Goal: Find specific page/section: Find specific page/section

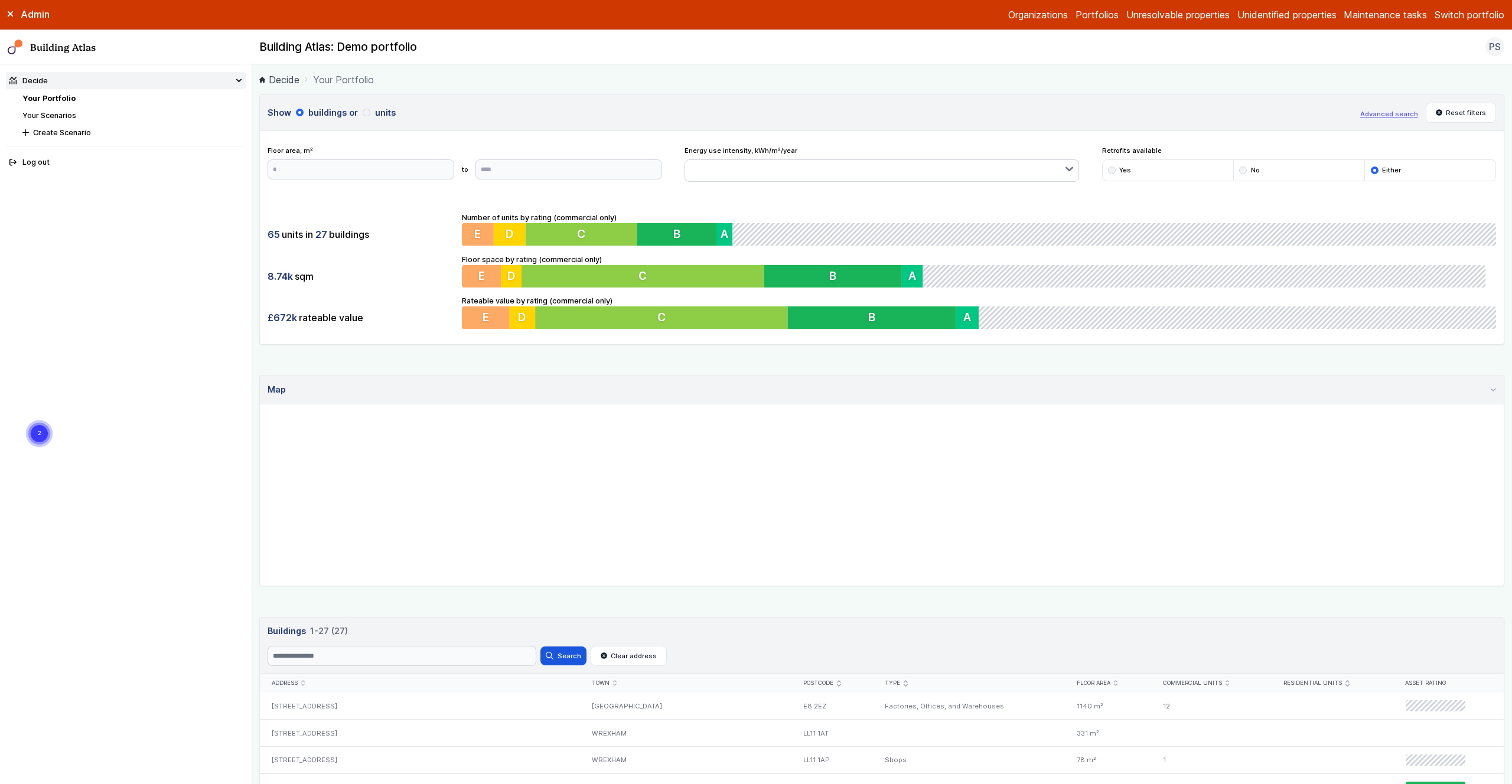
click at [255, 226] on main "Decide Your Portfolio Show buildings or units Advanced search Reset filters Flo…" at bounding box center [882, 424] width 1259 height 720
click at [257, 361] on main "Decide Your Portfolio Show buildings or units Advanced search Reset filters Flo…" at bounding box center [882, 424] width 1259 height 720
click at [260, 360] on div "Show buildings or units Advanced search Reset filters Floor area, m² to Update …" at bounding box center [882, 774] width 1245 height 1358
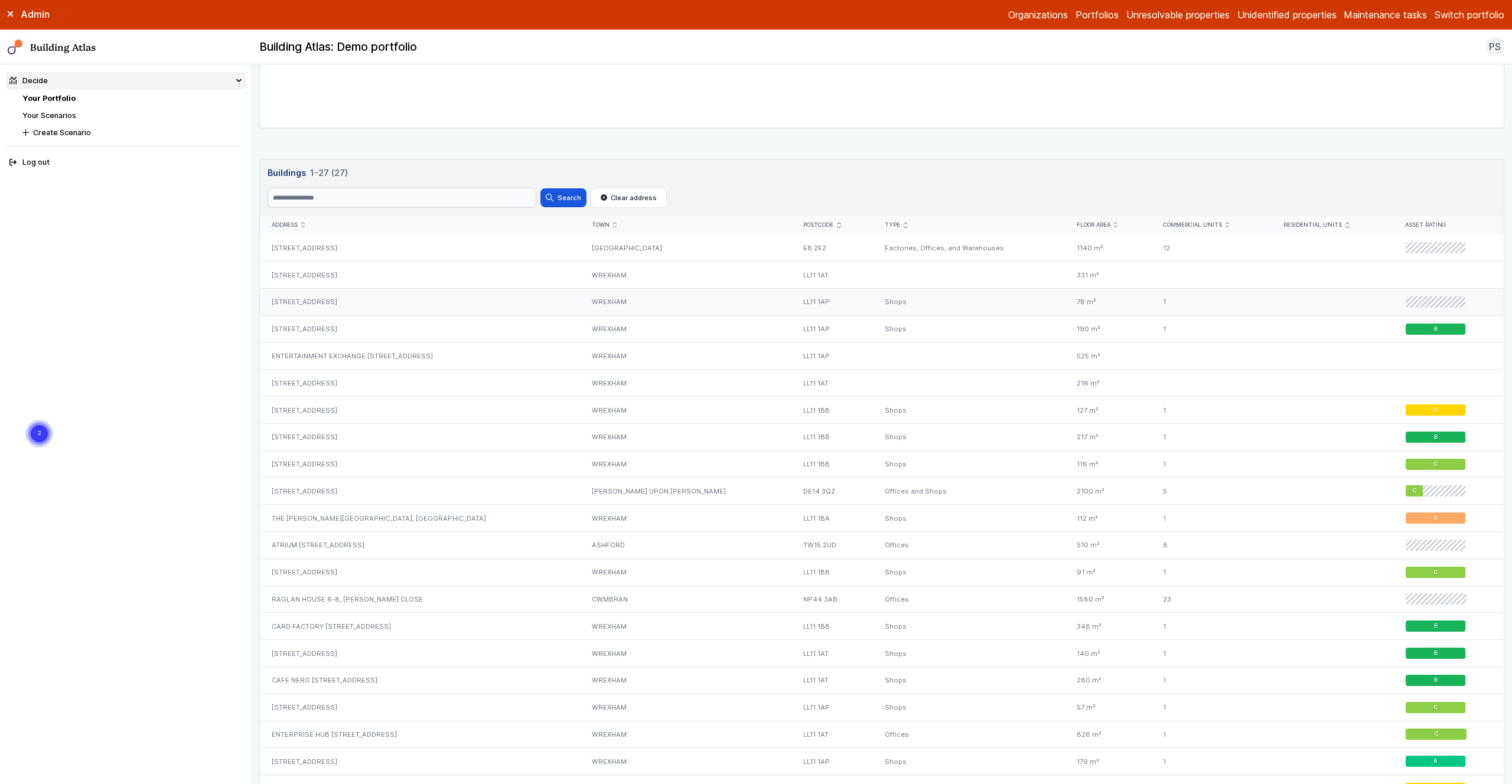
scroll to position [455, 0]
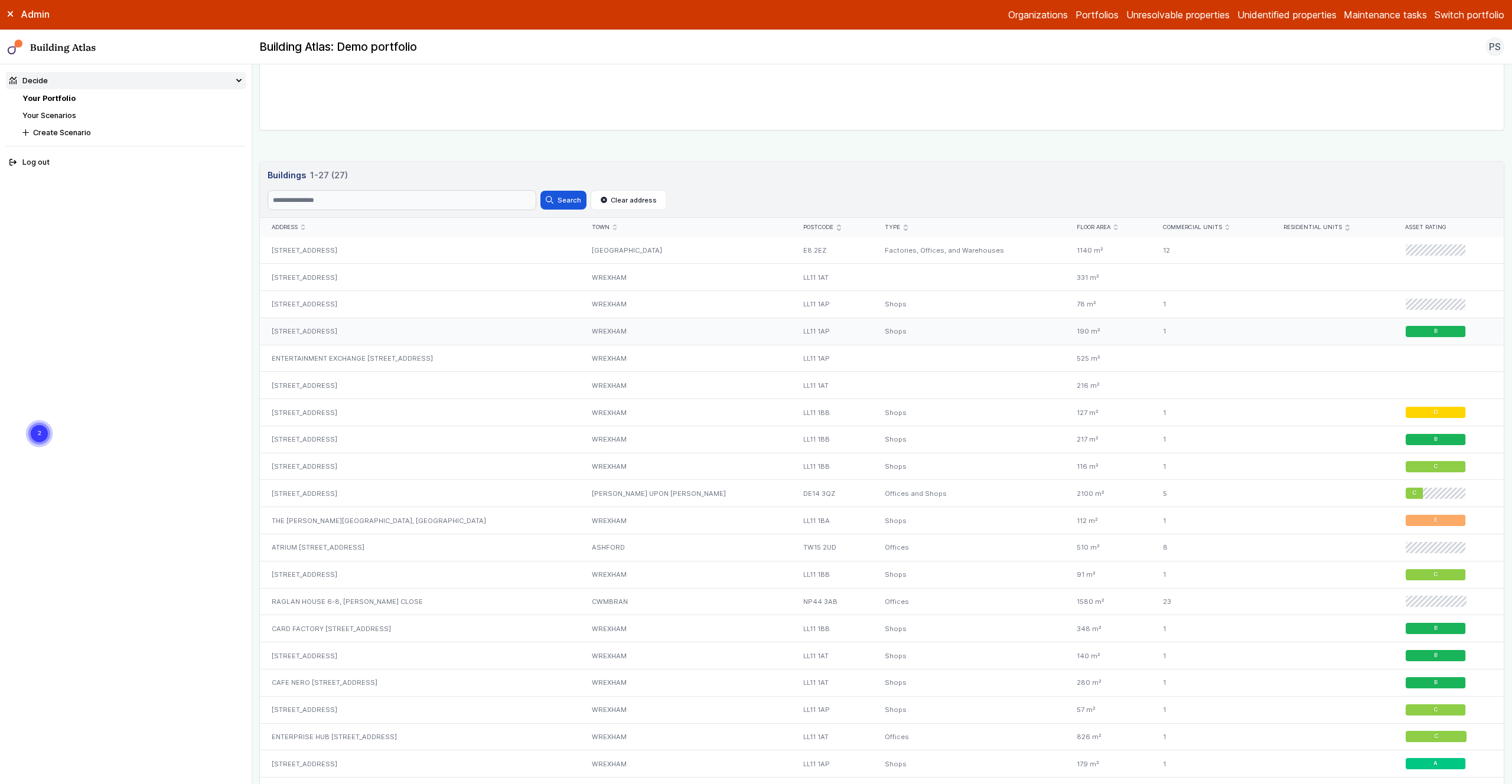
click at [289, 329] on div "[STREET_ADDRESS]" at bounding box center [420, 331] width 320 height 27
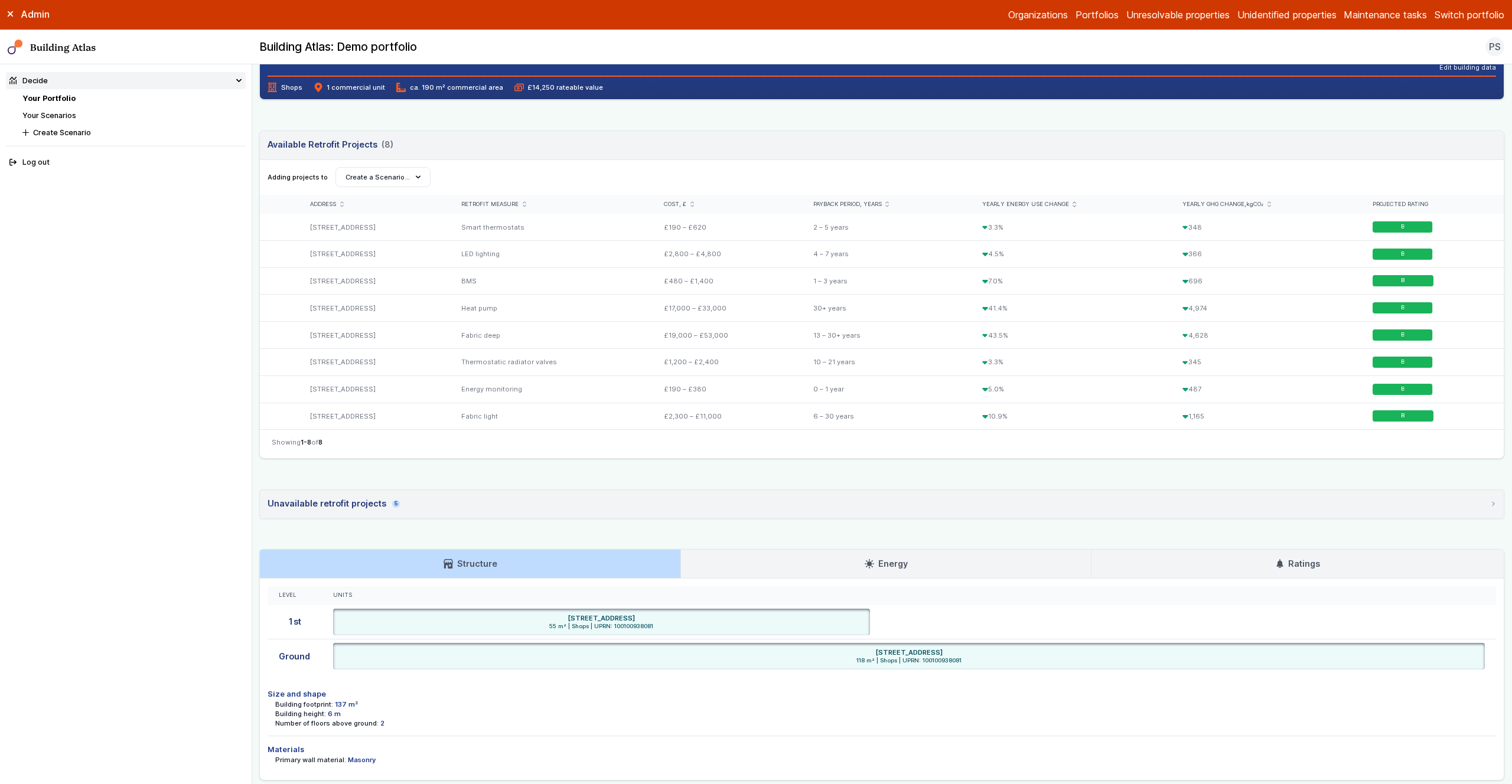
scroll to position [376, 0]
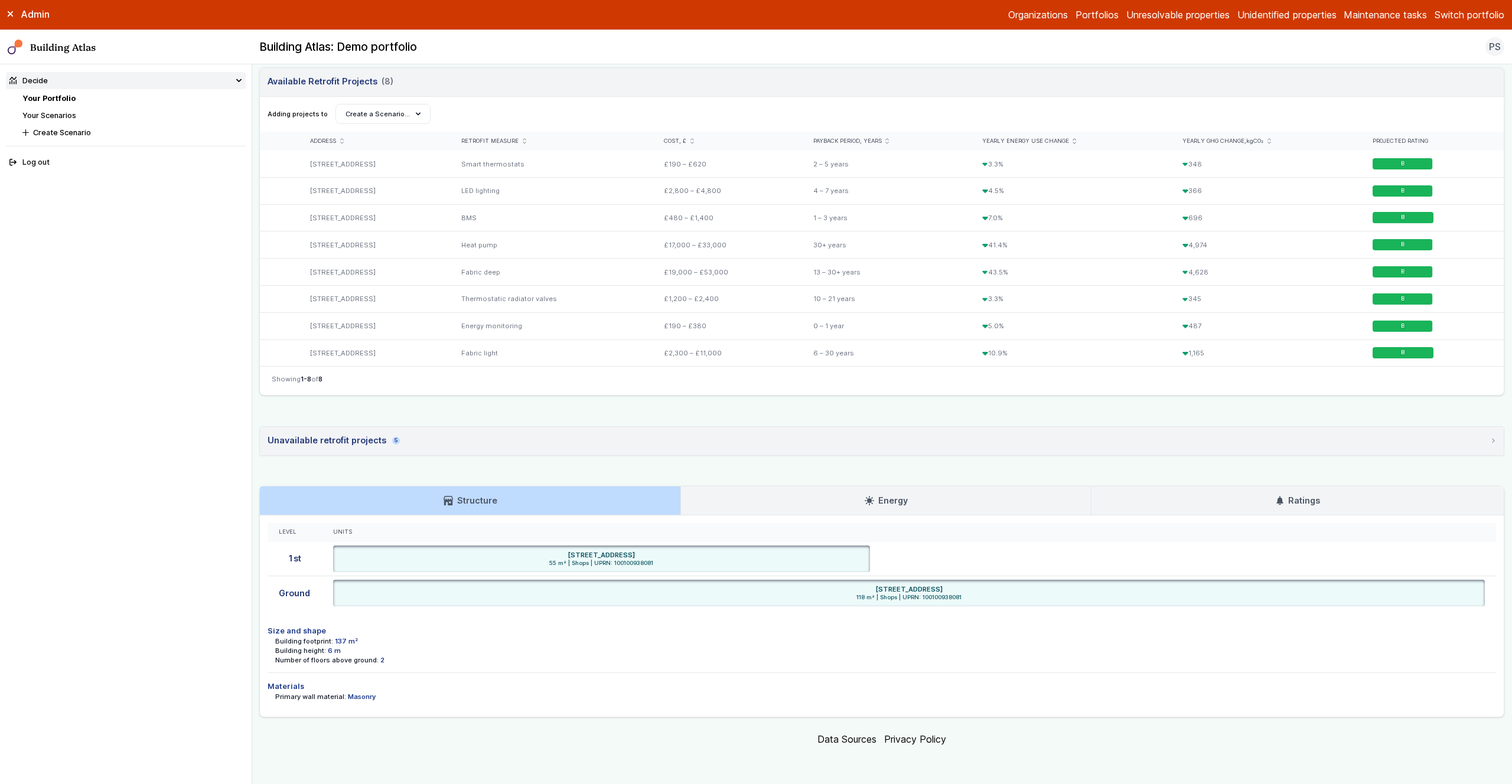
click at [919, 503] on link "Energy" at bounding box center [886, 500] width 409 height 28
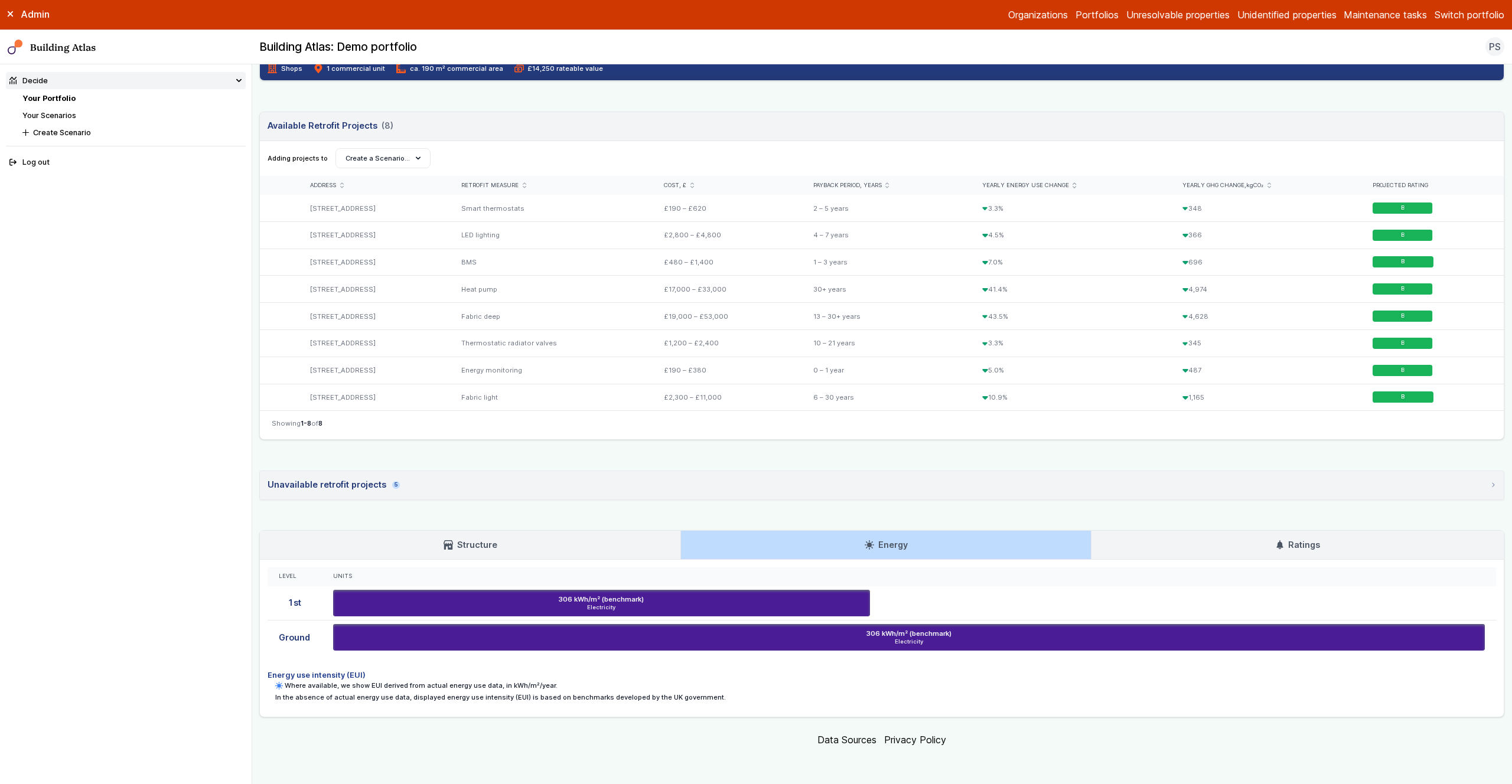
click at [1198, 548] on link "Ratings" at bounding box center [1297, 545] width 412 height 28
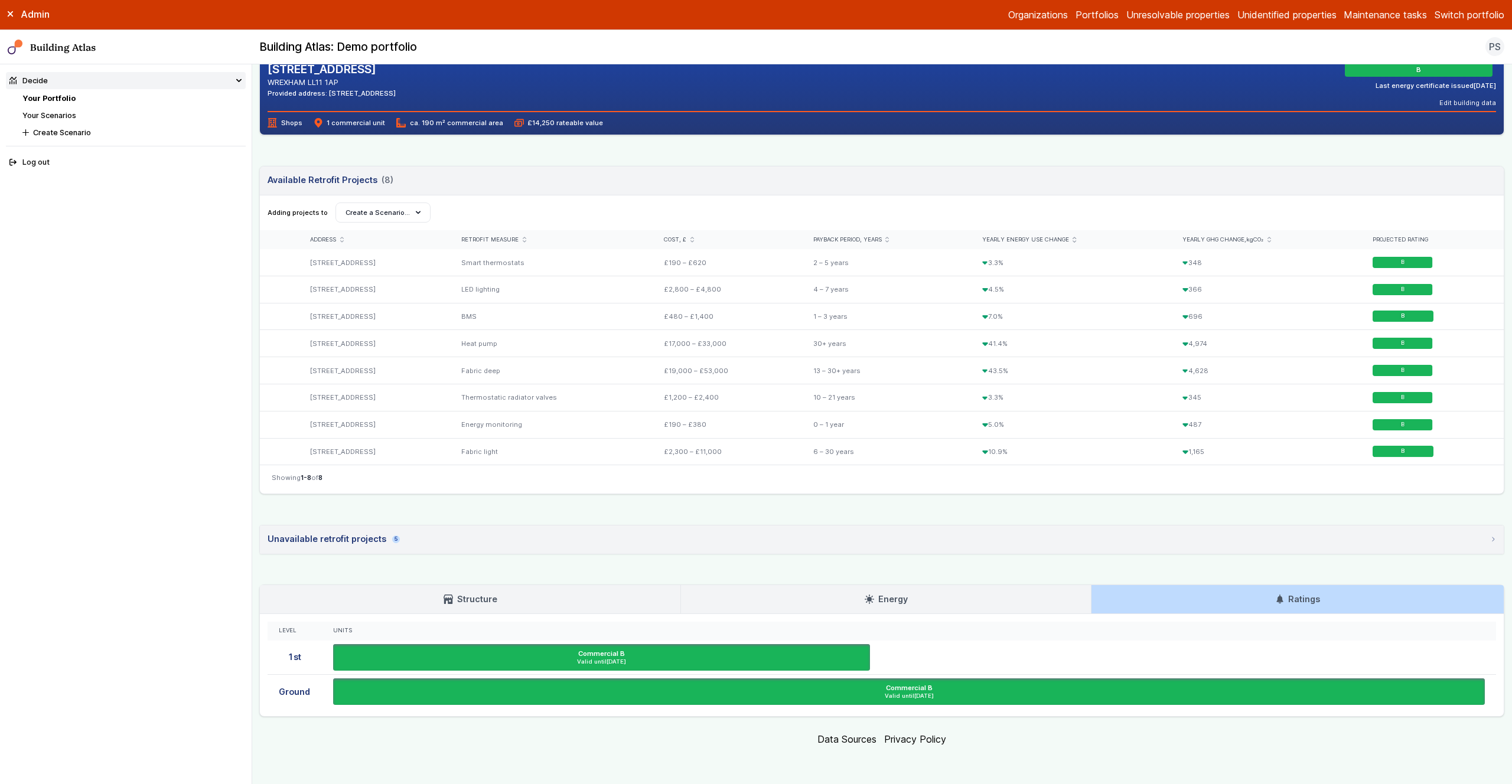
scroll to position [276, 0]
click at [441, 540] on summary "Unavailable retrofit projects 5" at bounding box center [882, 540] width 1243 height 28
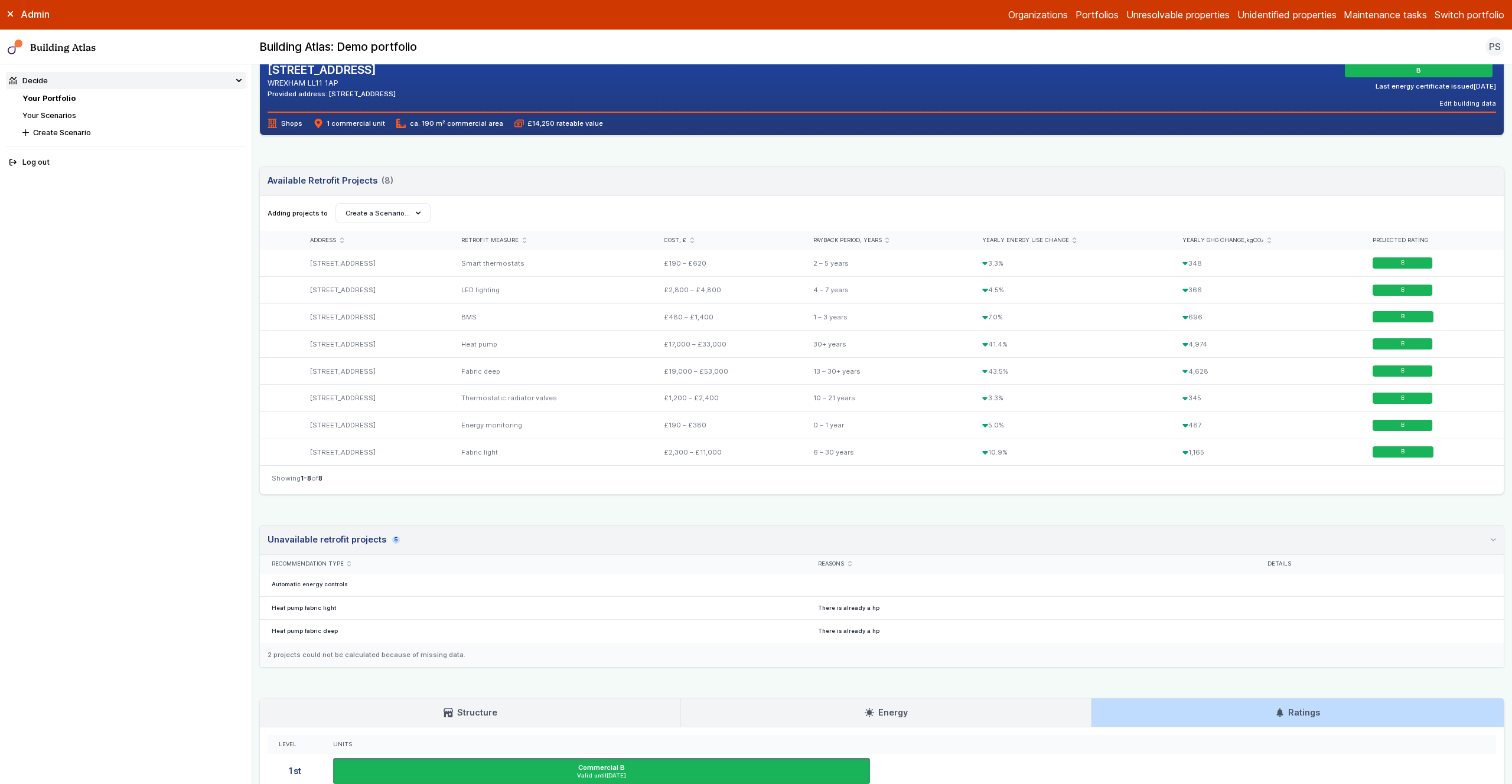
click at [420, 544] on summary "Unavailable retrofit projects 5" at bounding box center [882, 540] width 1243 height 29
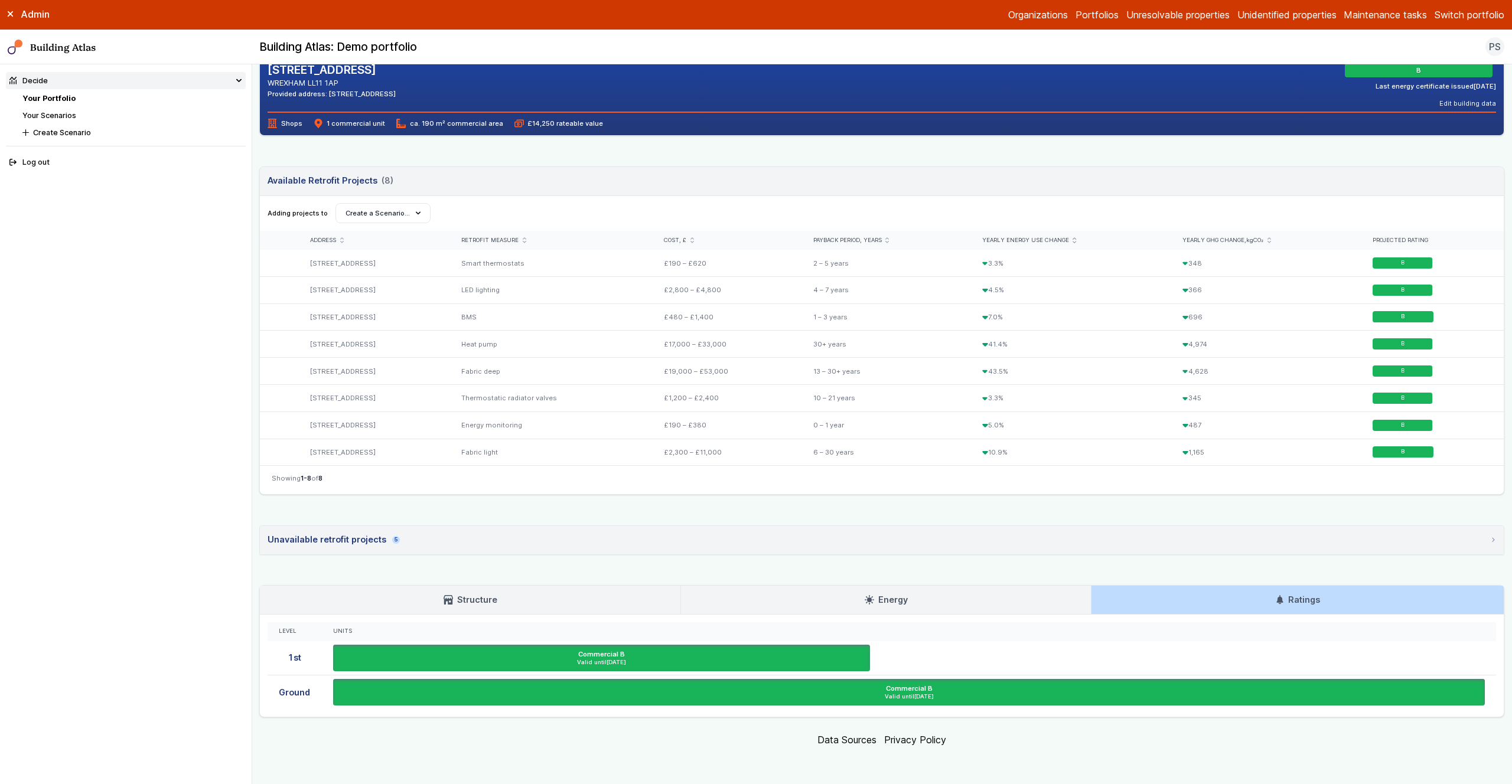
click at [420, 544] on summary "Unavailable retrofit projects 5" at bounding box center [882, 540] width 1243 height 28
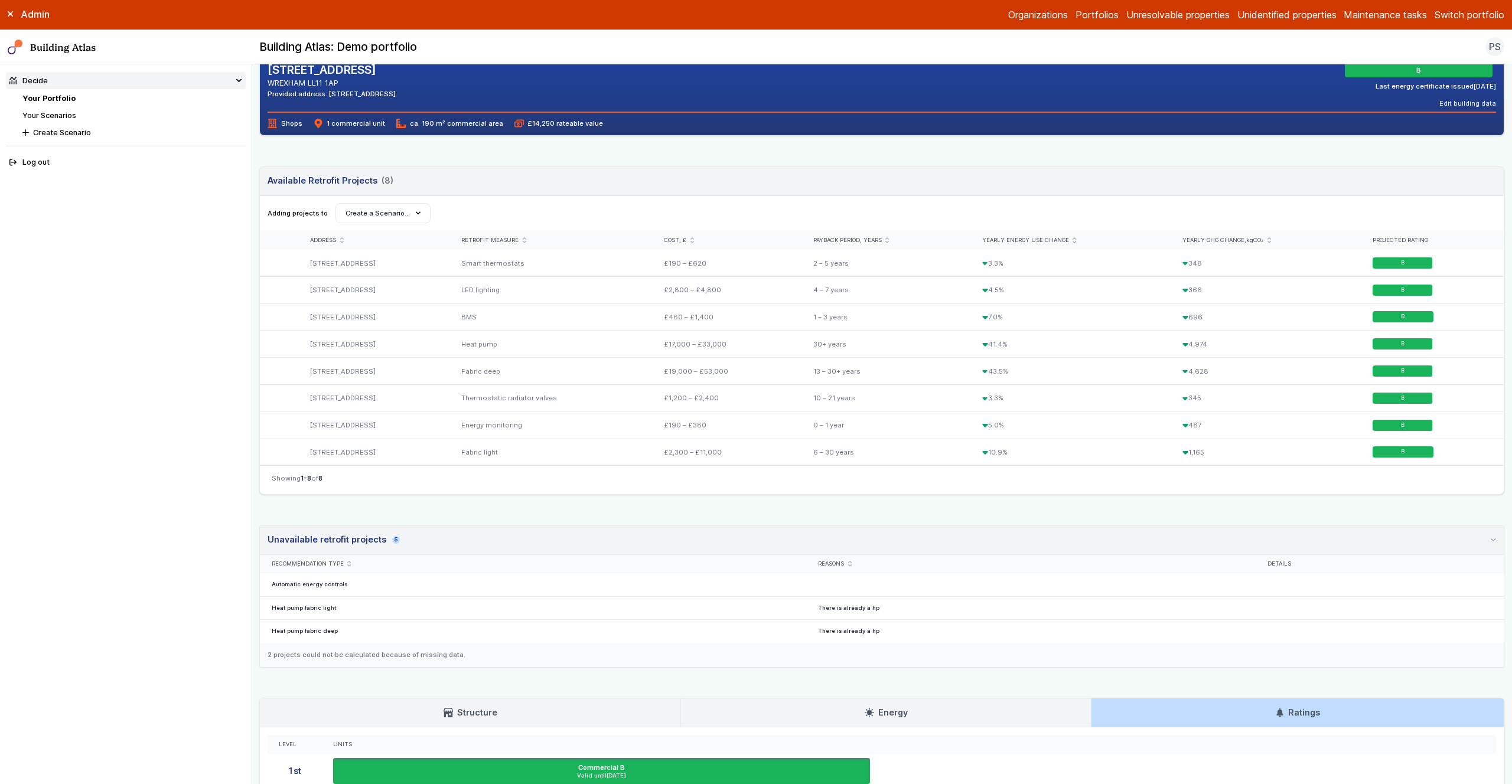
click at [420, 544] on summary "Unavailable retrofit projects 5" at bounding box center [882, 540] width 1243 height 29
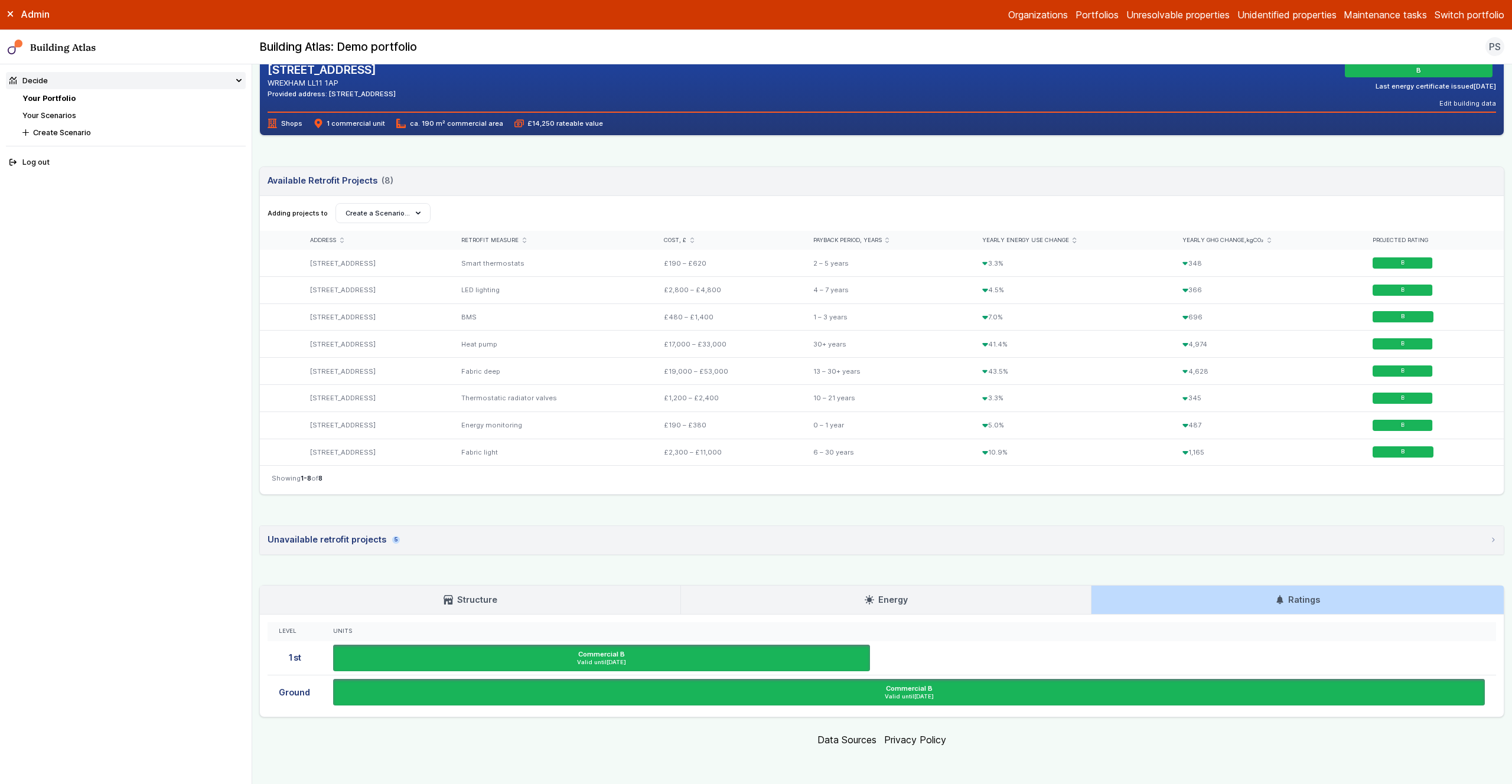
click at [260, 507] on div "[STREET_ADDRESS] [STREET_ADDRESS] Provided address: [STREET_ADDRESS] B Last ene…" at bounding box center [882, 268] width 1245 height 899
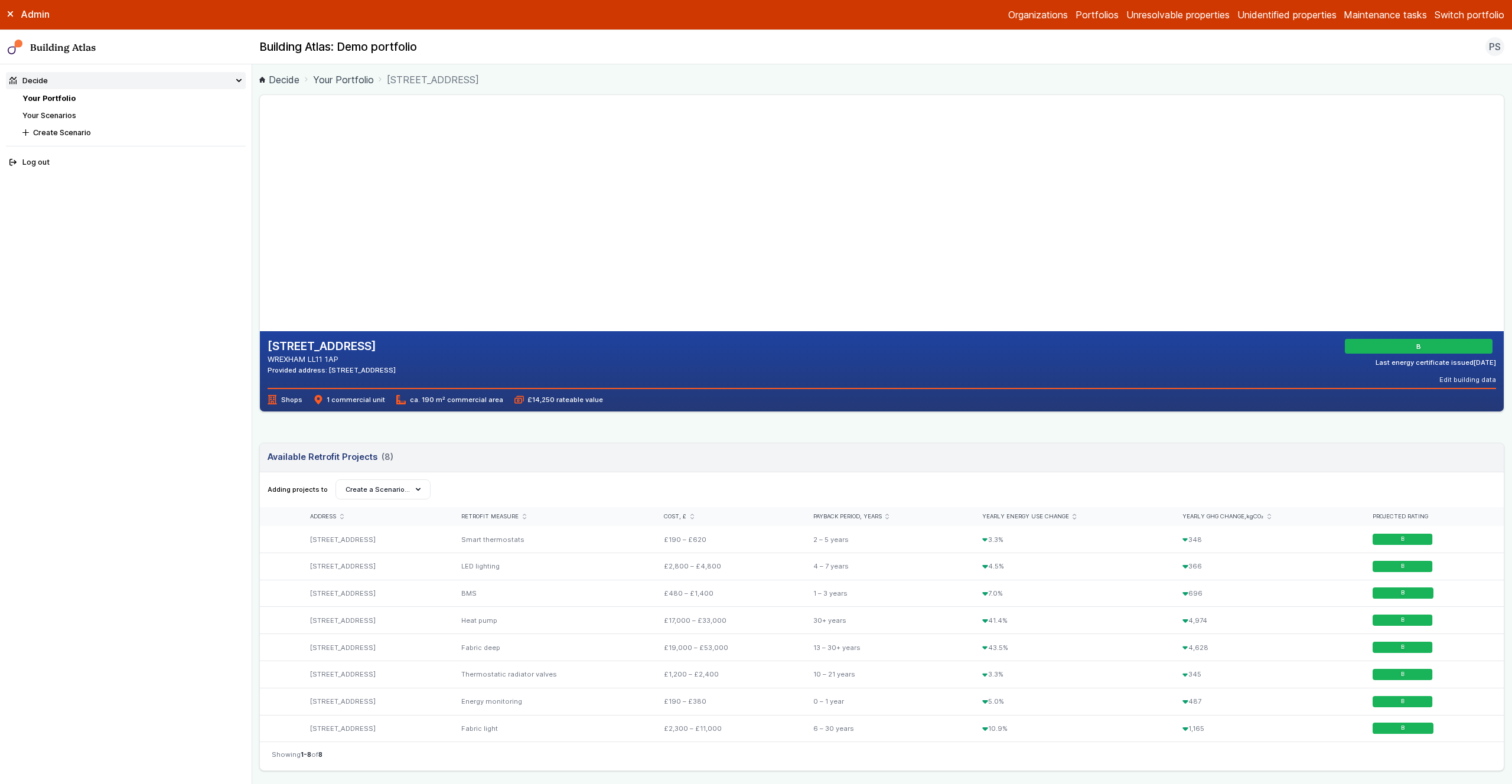
click at [46, 115] on link "Your Scenarios" at bounding box center [49, 115] width 54 height 8
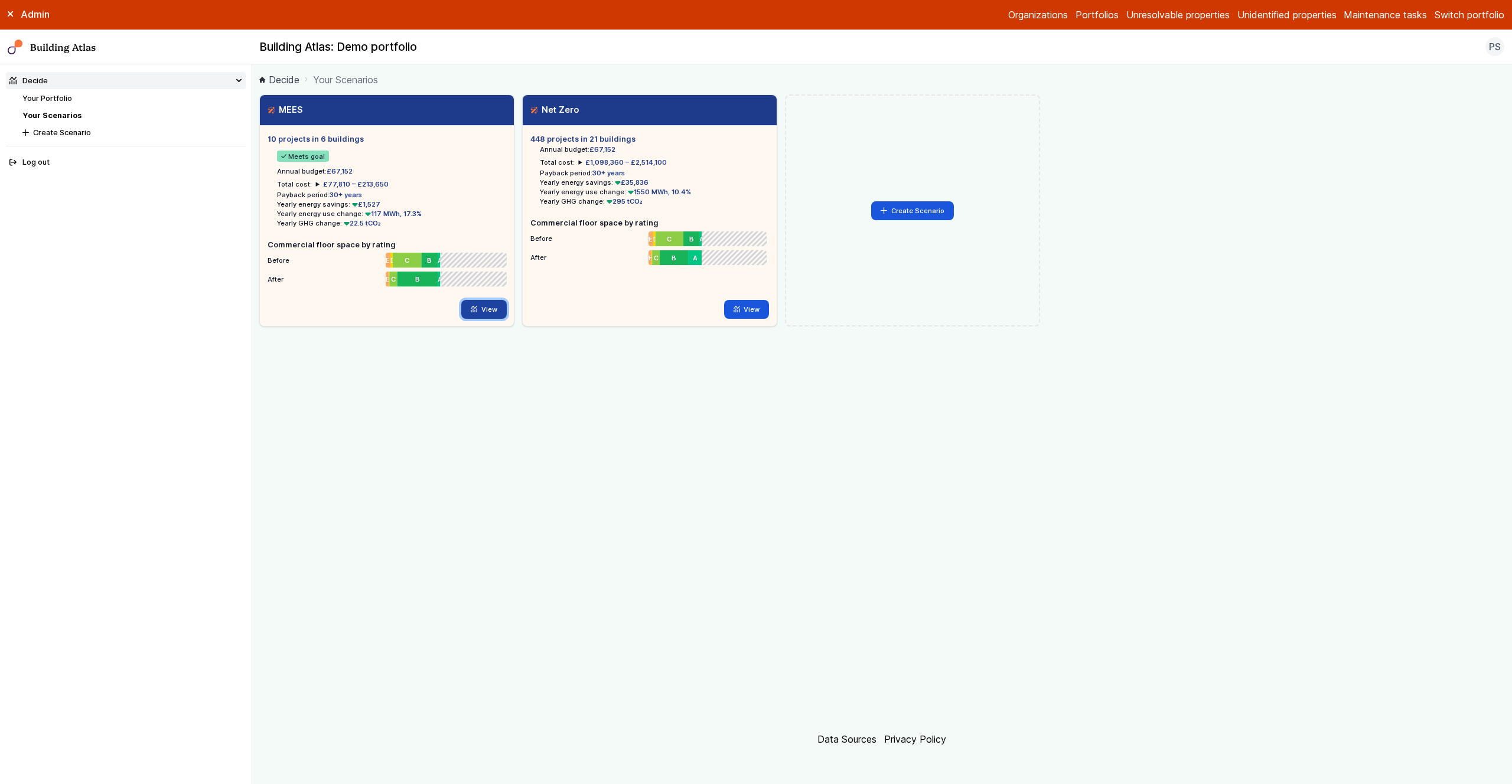
click at [473, 306] on icon at bounding box center [473, 309] width 7 height 7
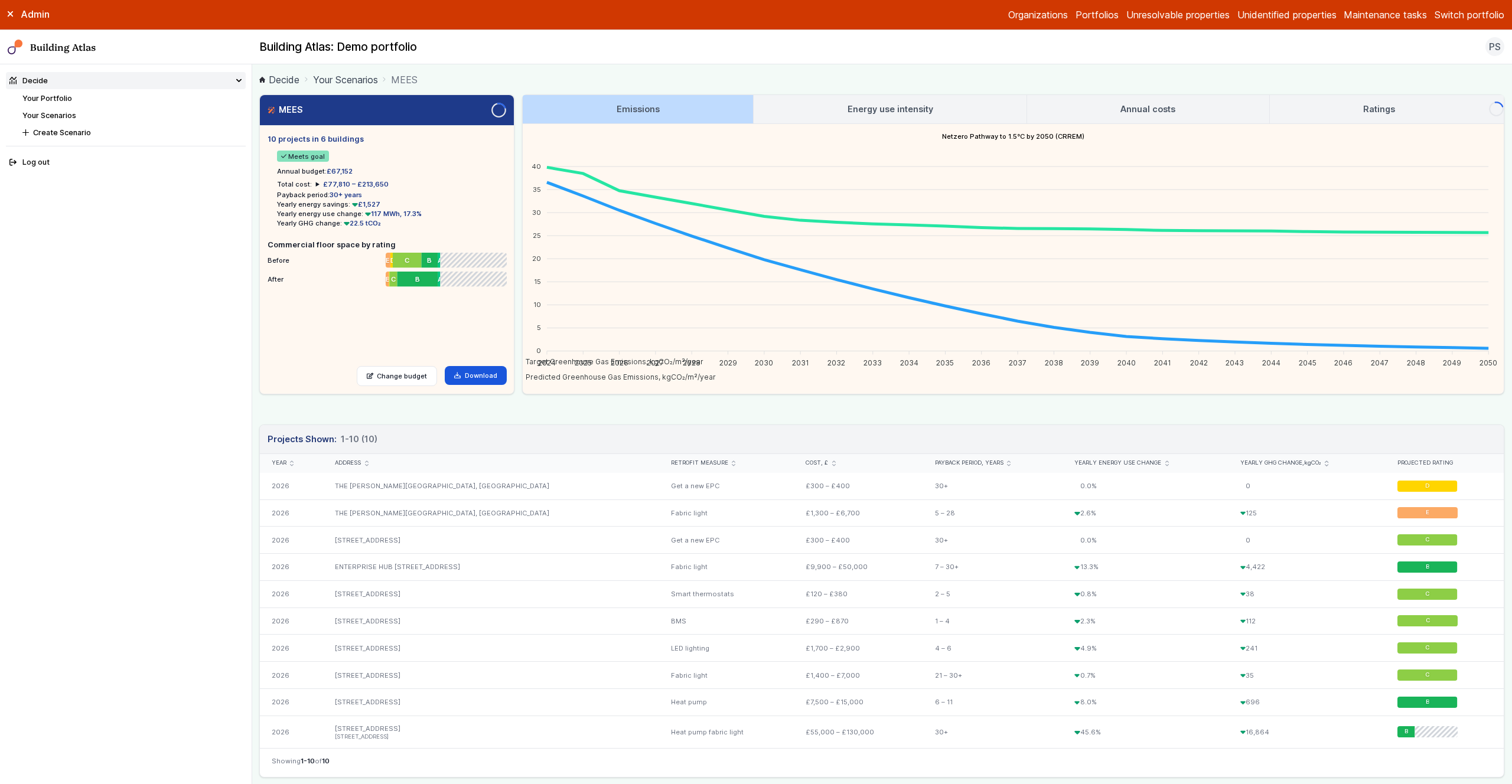
scroll to position [15, 0]
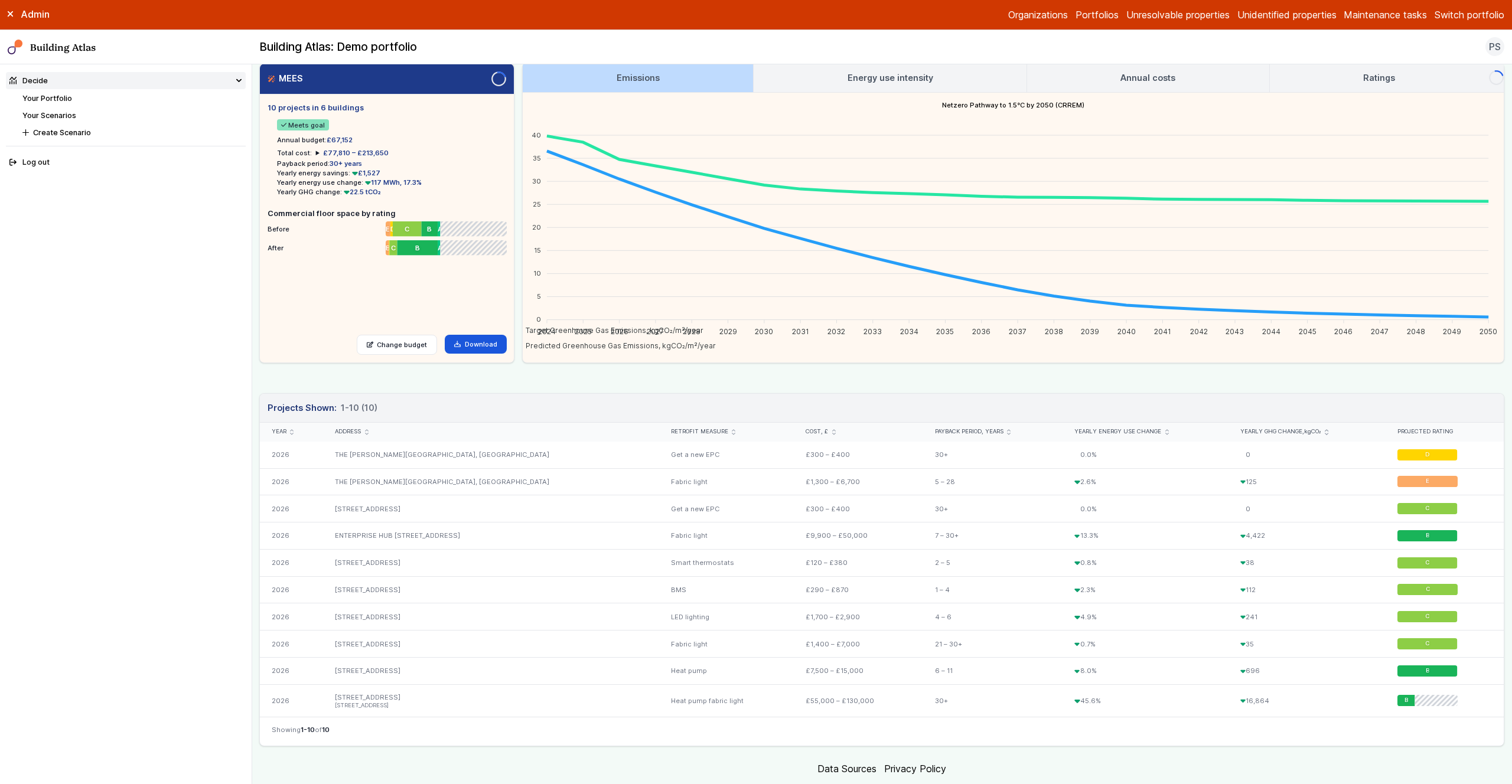
click at [259, 402] on div "Projects Shown: 10 1-10 (10) Year Address Retrofit measure Cost, £ Payback peri…" at bounding box center [882, 570] width 1245 height 353
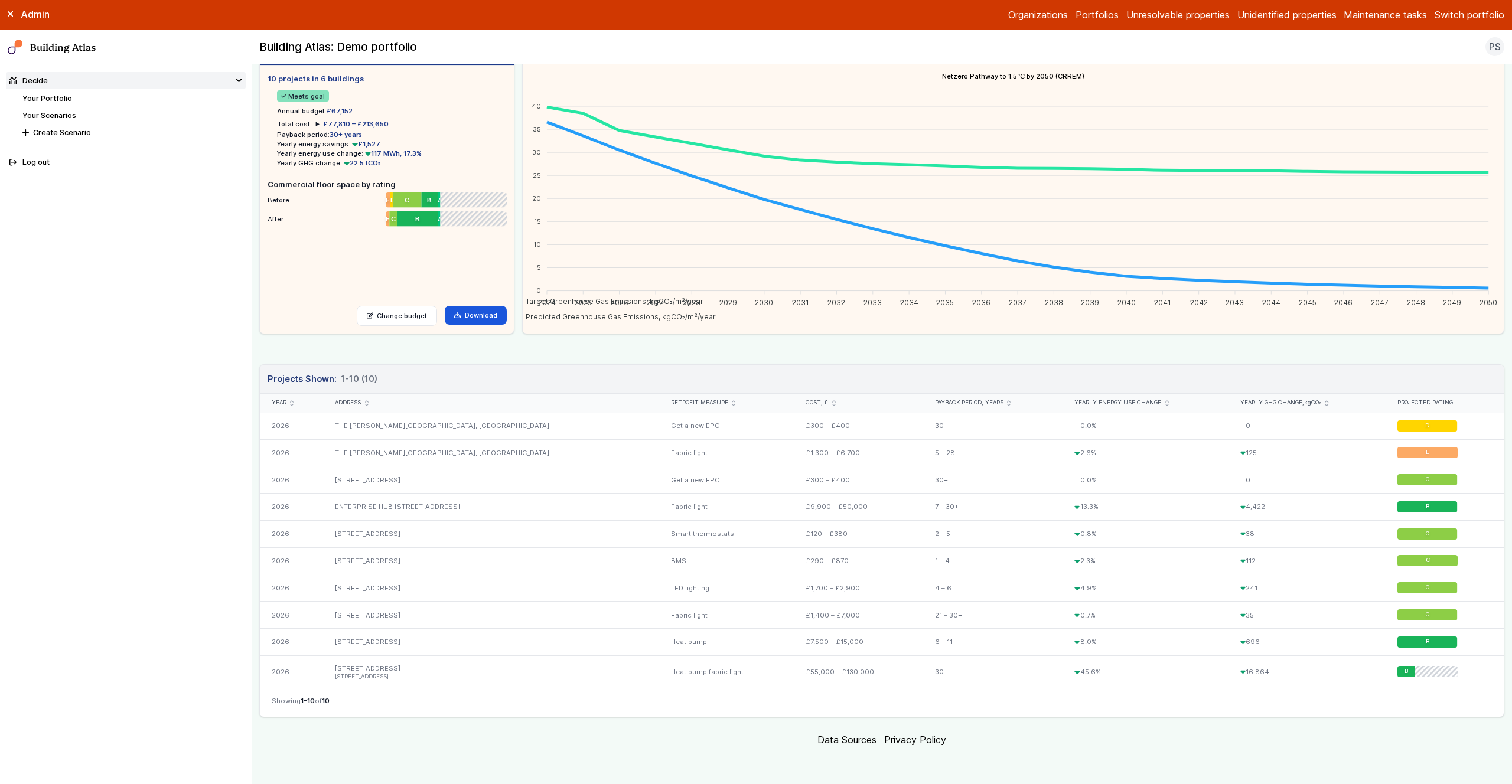
scroll to position [0, 0]
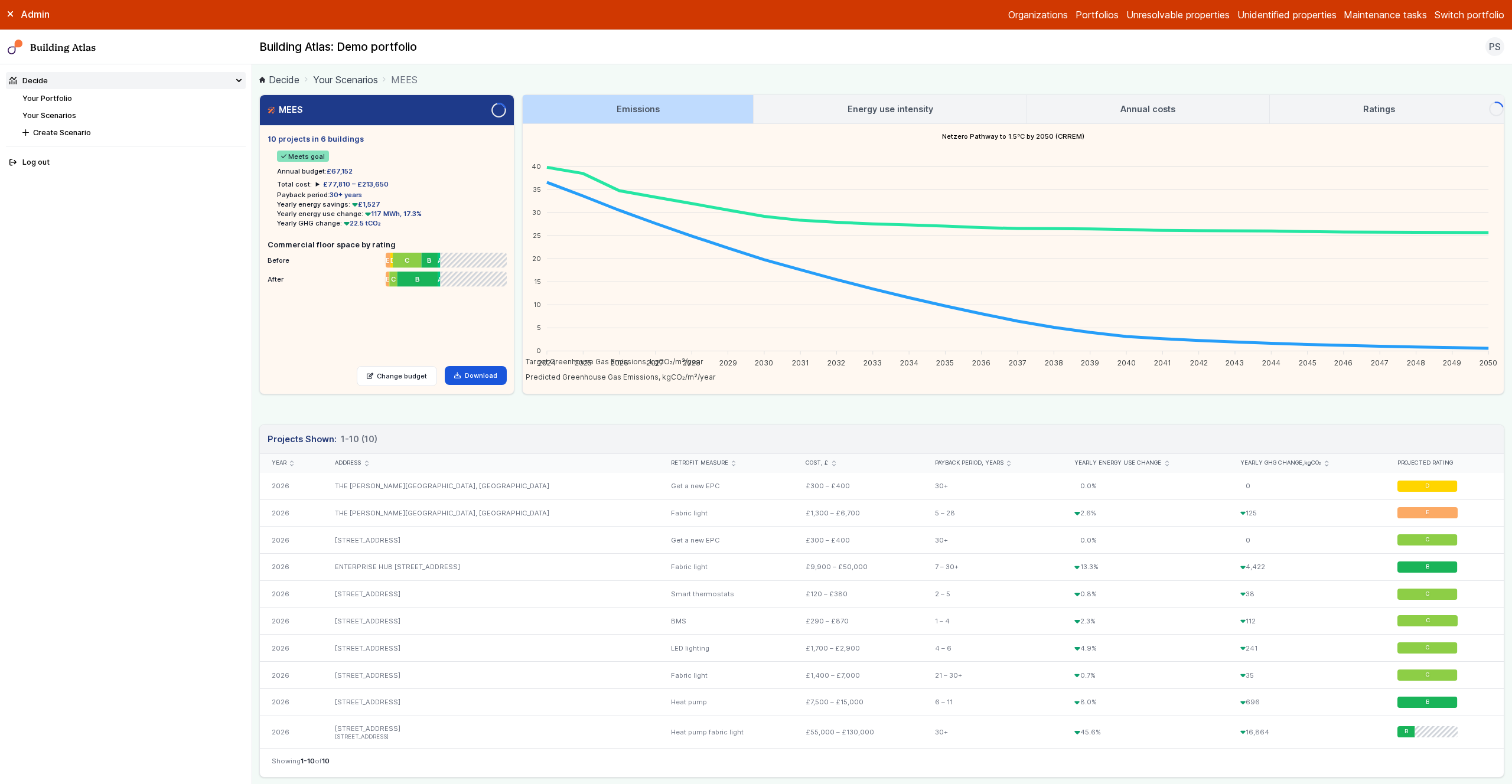
click at [1276, 17] on link "Unidentified properties" at bounding box center [1287, 14] width 100 height 14
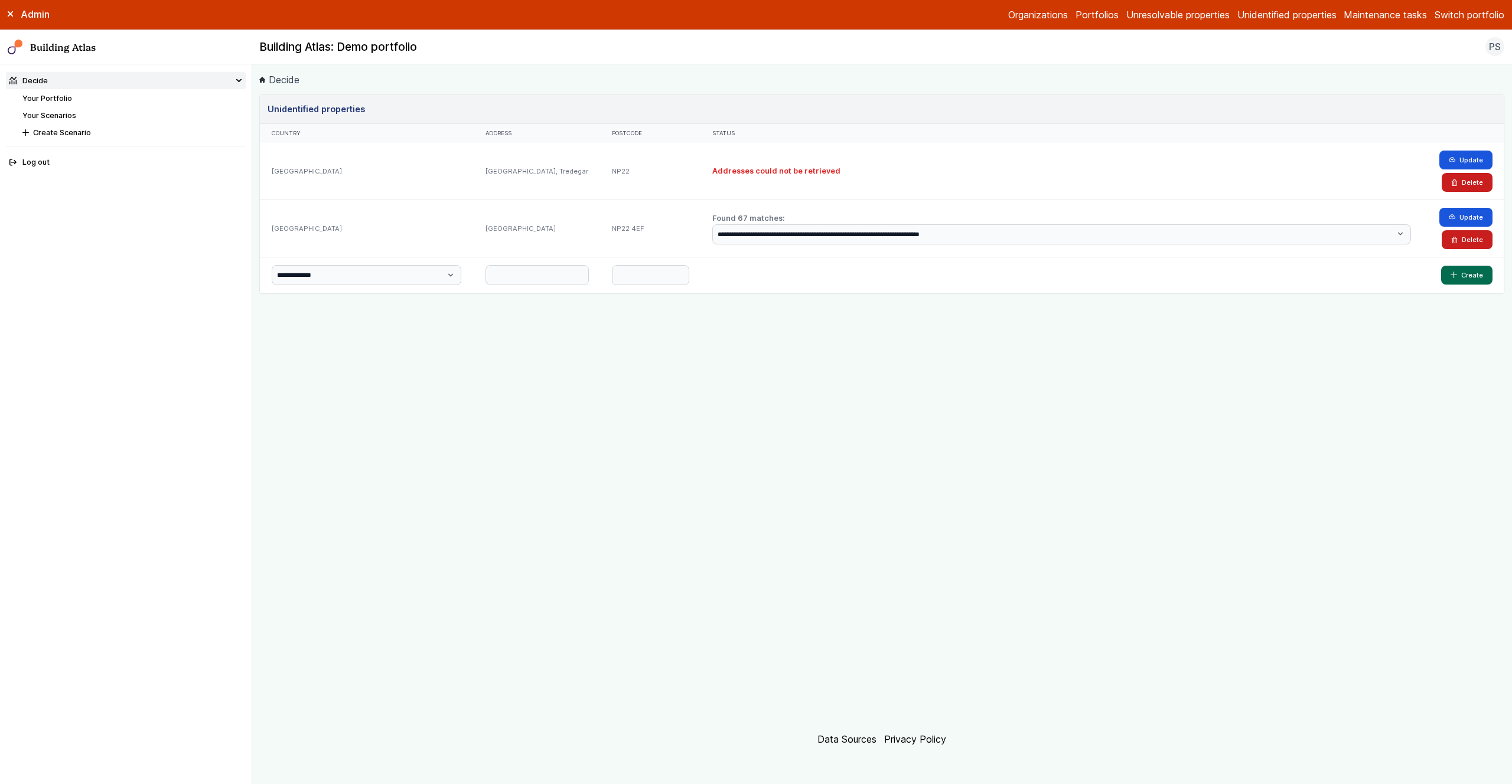
click at [1085, 14] on link "Portfolios" at bounding box center [1097, 14] width 43 height 14
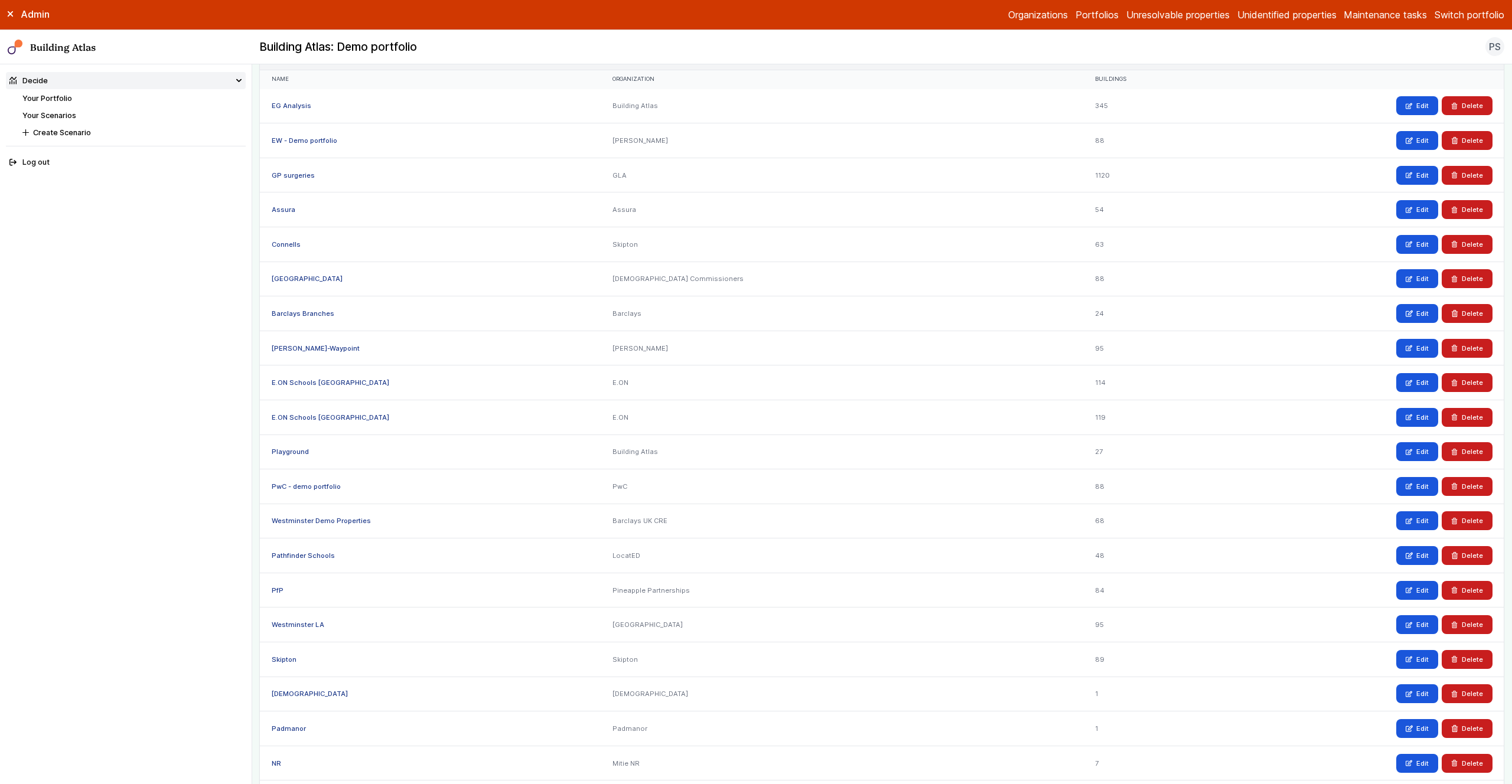
scroll to position [67, 0]
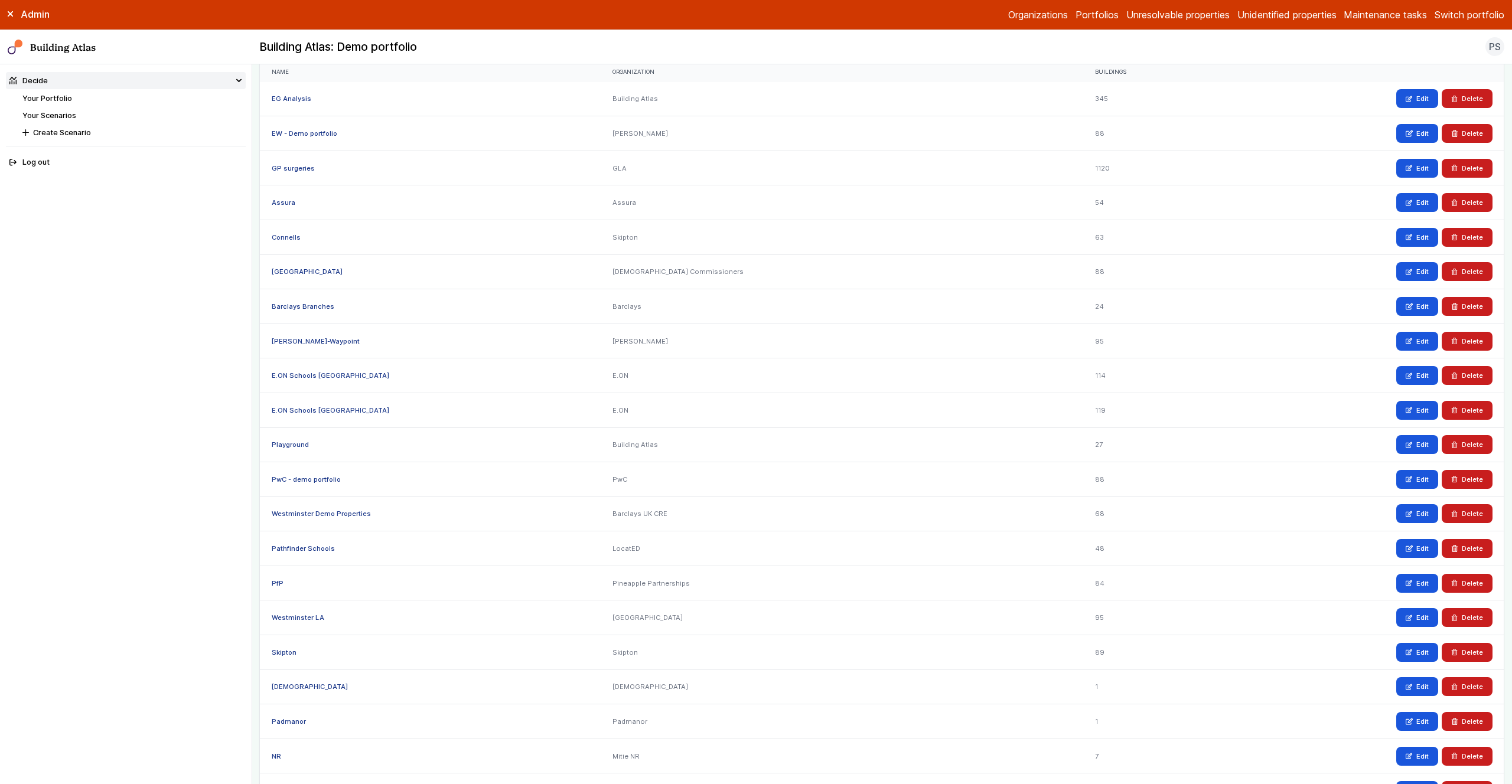
click at [301, 548] on link "Pathfinder Schools" at bounding box center [302, 548] width 63 height 8
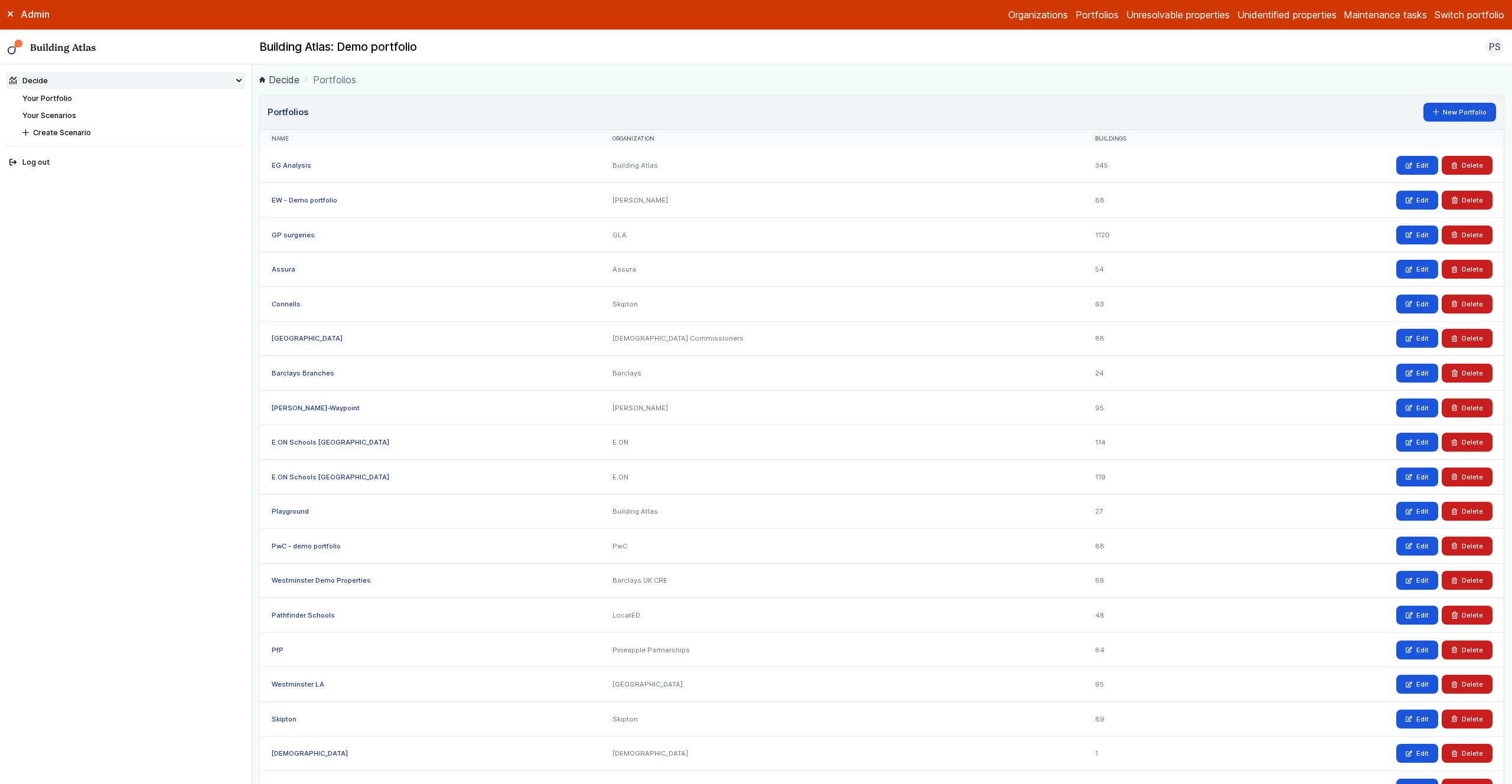
click at [294, 405] on link "[PERSON_NAME]-Waypoint" at bounding box center [316, 407] width 88 height 8
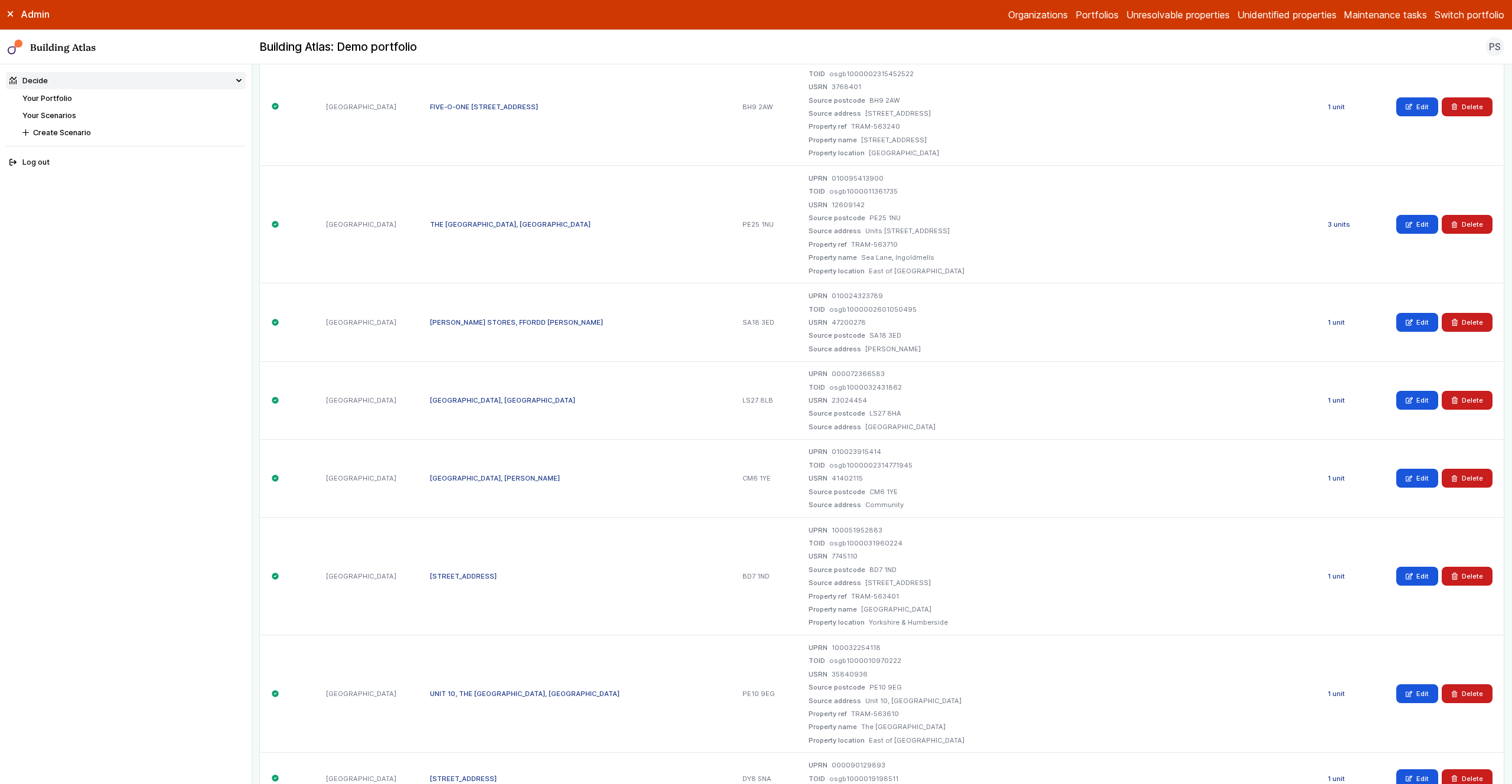
scroll to position [304, 0]
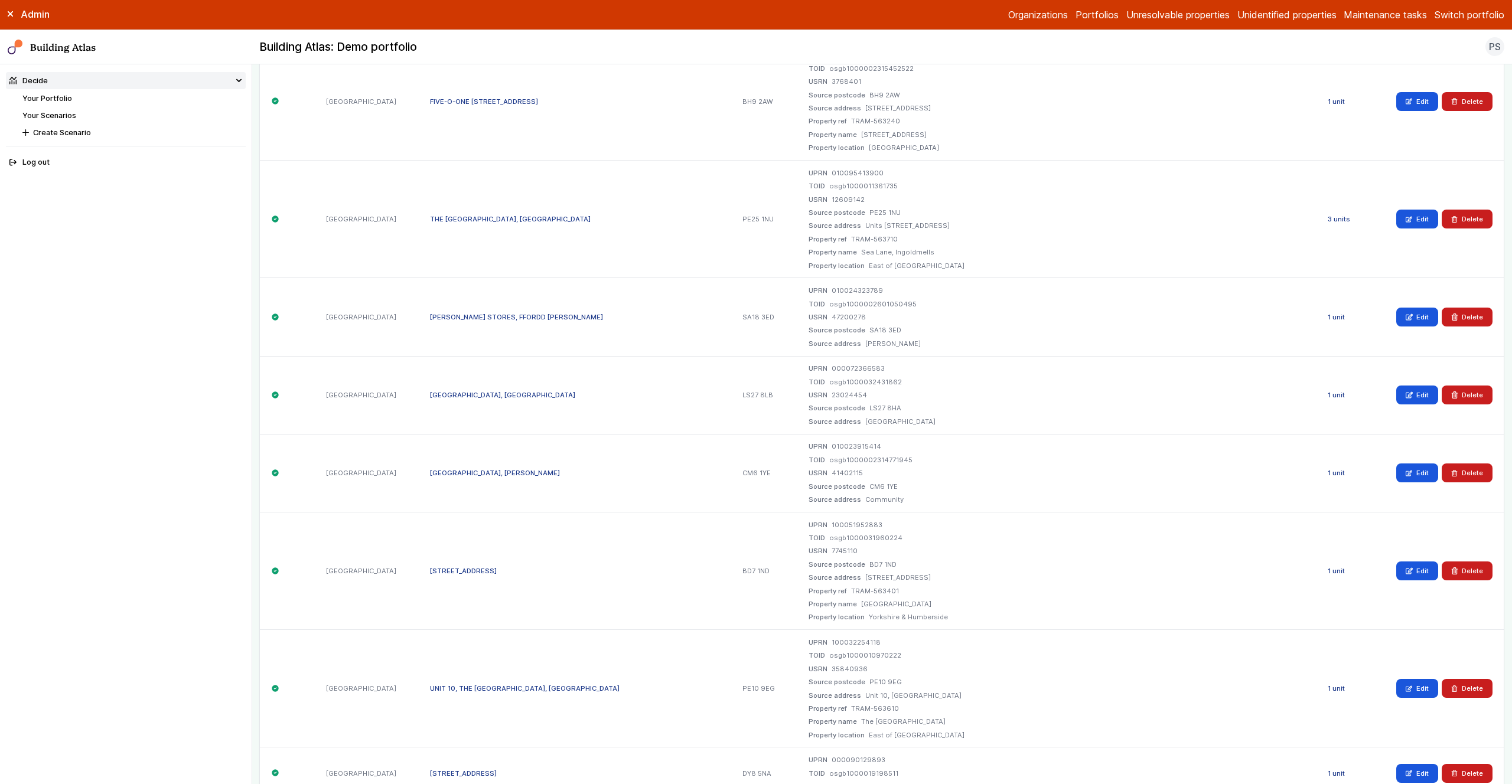
click at [521, 475] on link "[GEOGRAPHIC_DATA], [PERSON_NAME]" at bounding box center [495, 472] width 130 height 8
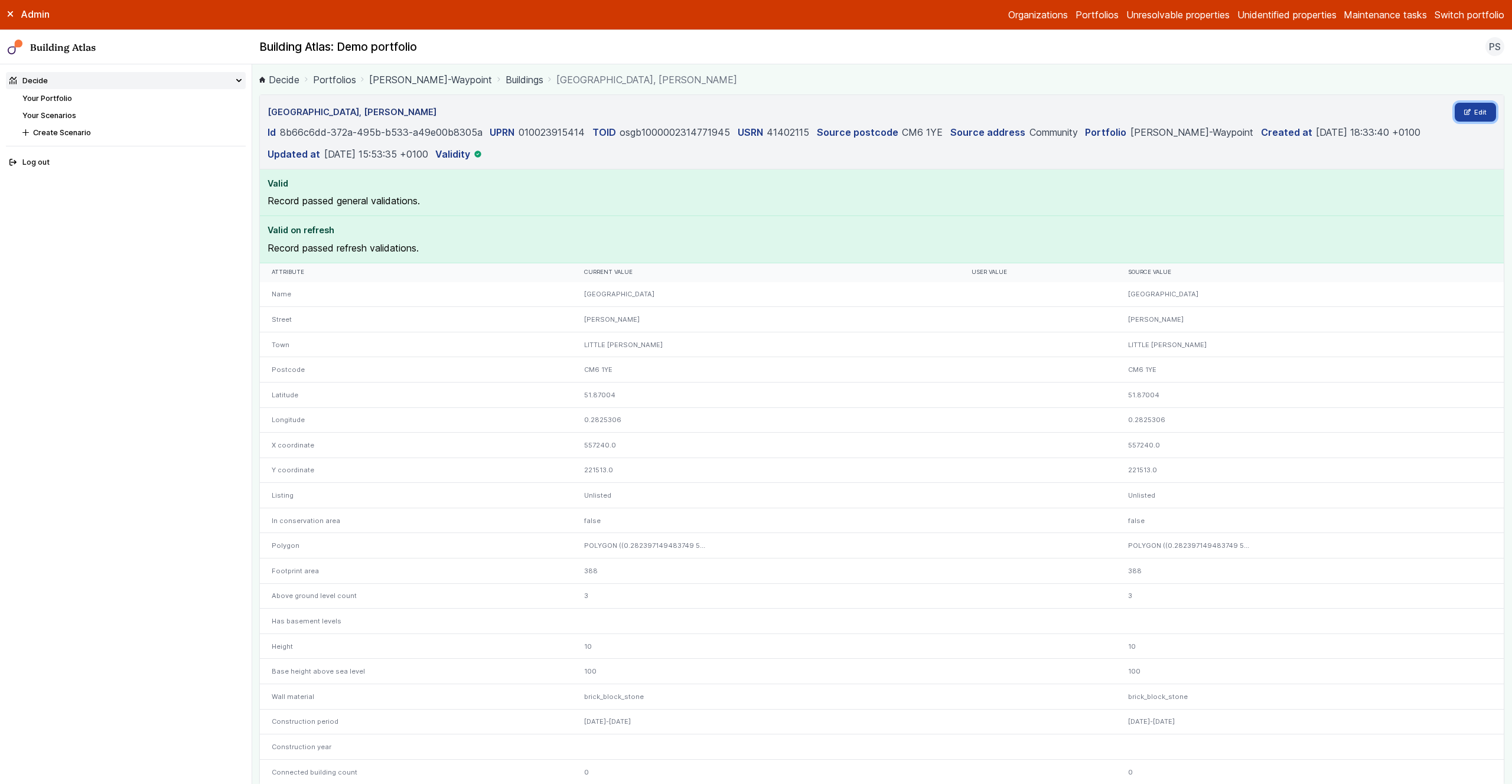
click at [1477, 110] on link "Edit" at bounding box center [1475, 112] width 42 height 19
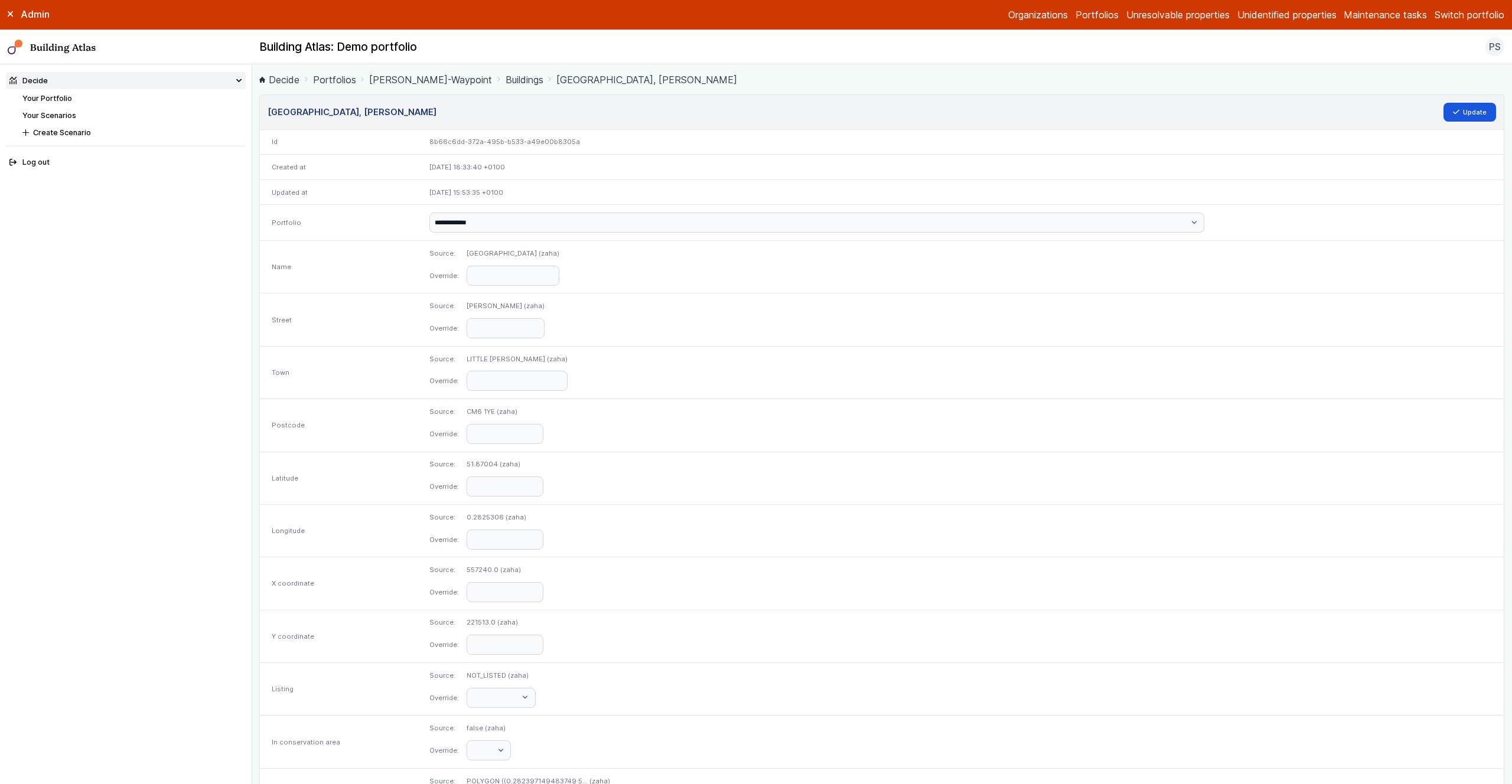
click at [505, 80] on link "Buildings" at bounding box center [524, 79] width 38 height 14
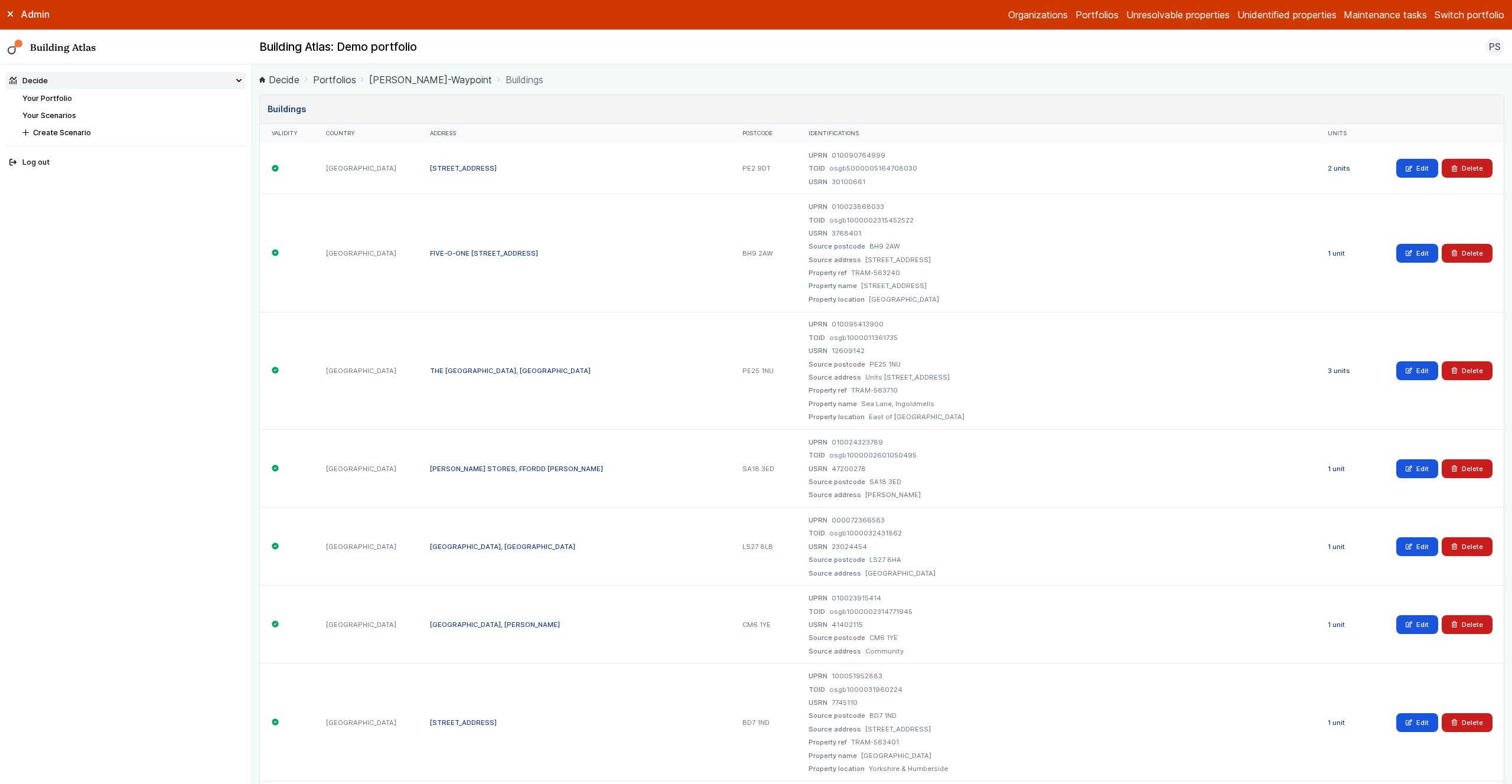
click at [427, 83] on link "[PERSON_NAME]-Waypoint" at bounding box center [430, 79] width 123 height 14
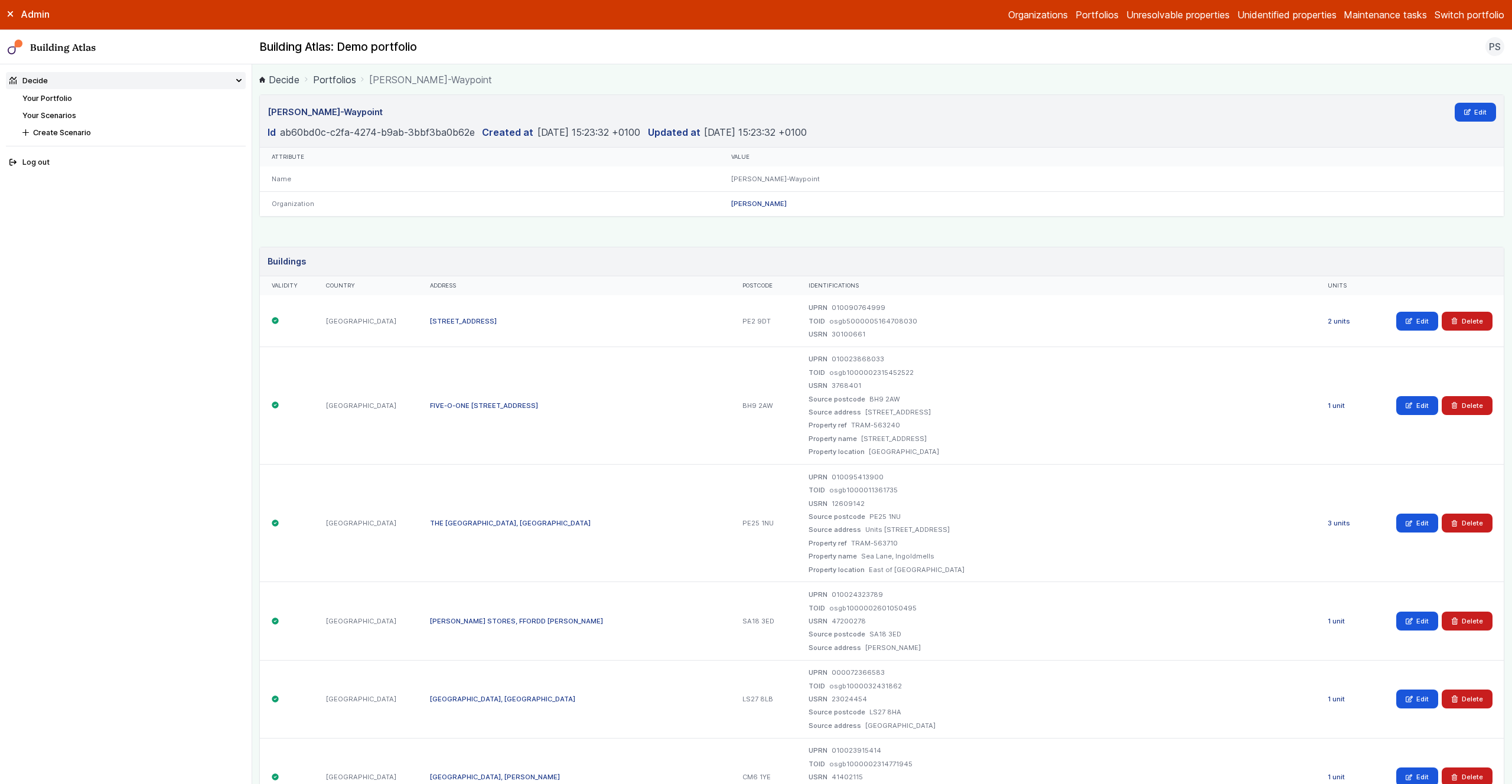
click at [742, 216] on div "[PERSON_NAME]-Waypoint Edit Id ab60bd0c-c2fa-4274-b9ab-3bbf3ba0b62e Created at …" at bounding box center [882, 156] width 1245 height 122
